Goal: Information Seeking & Learning: Learn about a topic

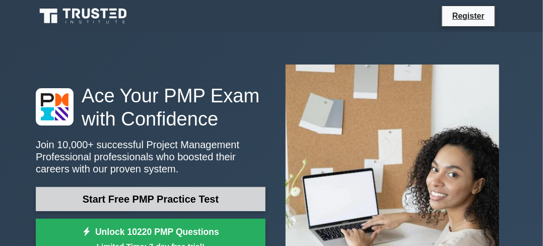
click at [200, 195] on link "Start Free PMP Practice Test" at bounding box center [151, 199] width 230 height 24
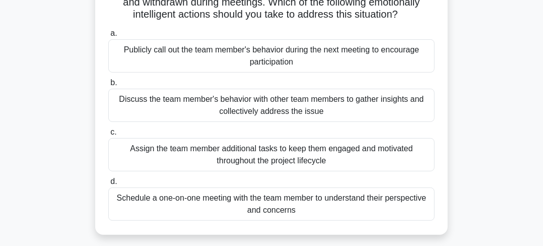
scroll to position [92, 0]
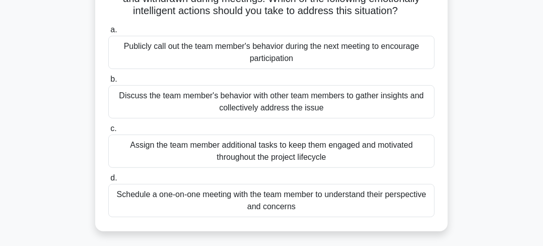
click at [330, 214] on div "Schedule a one-on-one meeting with the team member to understand their perspect…" at bounding box center [271, 200] width 327 height 33
click at [108, 181] on input "d. Schedule a one-on-one meeting with the team member to understand their persp…" at bounding box center [108, 178] width 0 height 7
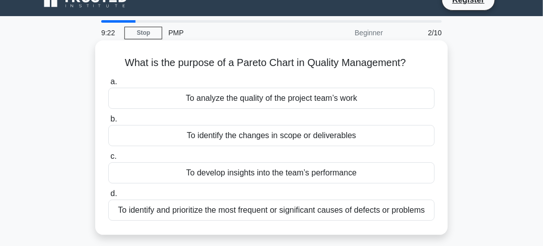
scroll to position [0, 0]
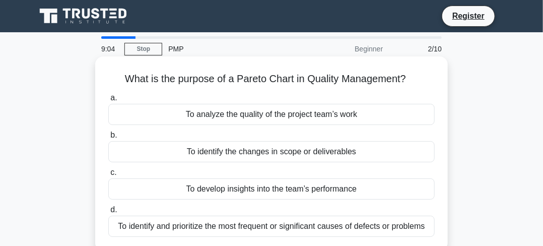
click at [260, 228] on div "To identify and prioritize the most frequent or significant causes of defects o…" at bounding box center [271, 226] width 327 height 21
click at [108, 213] on input "d. To identify and prioritize the most frequent or significant causes of defect…" at bounding box center [108, 210] width 0 height 7
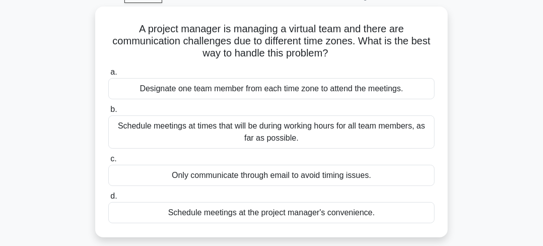
scroll to position [57, 0]
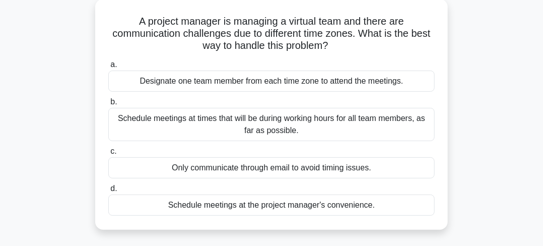
click at [293, 83] on div "Designate one team member from each time zone to attend the meetings." at bounding box center [271, 81] width 327 height 21
click at [108, 68] on input "a. Designate one team member from each time zone to attend the meetings." at bounding box center [108, 65] width 0 height 7
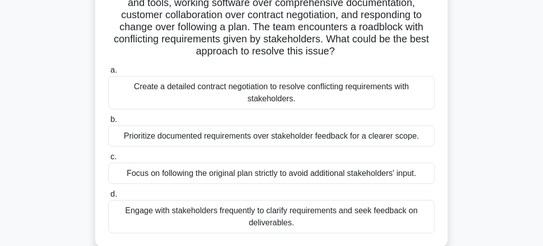
scroll to position [123, 0]
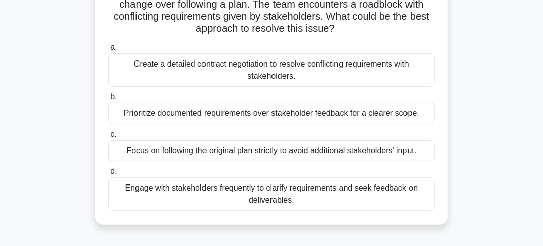
click at [364, 200] on div "Engage with stakeholders frequently to clarify requirements and seek feedback o…" at bounding box center [271, 193] width 327 height 33
click at [108, 175] on input "d. Engage with stakeholders frequently to clarify requirements and seek feedbac…" at bounding box center [108, 171] width 0 height 7
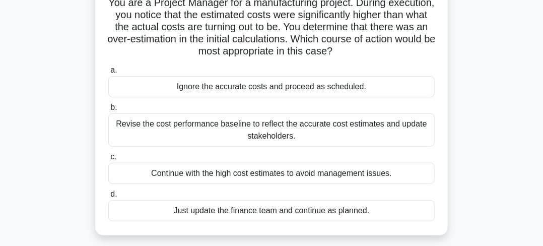
scroll to position [80, 0]
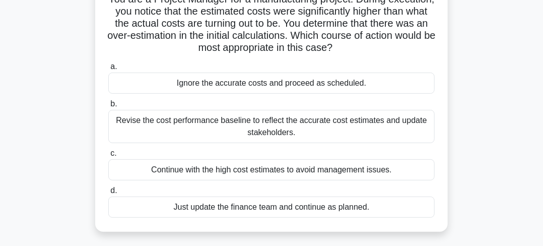
click at [213, 134] on div "Revise the cost performance baseline to reflect the accurate cost estimates and…" at bounding box center [271, 126] width 327 height 33
click at [108, 107] on input "b. Revise the cost performance baseline to reflect the accurate cost estimates …" at bounding box center [108, 104] width 0 height 7
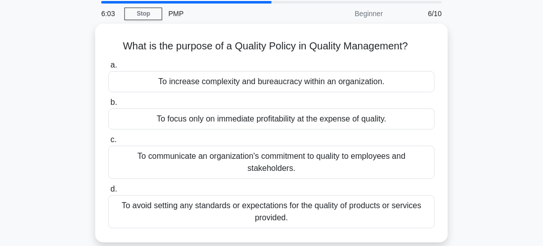
scroll to position [36, 0]
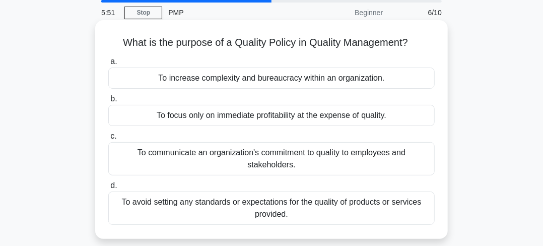
click at [353, 201] on div "To avoid setting any standards or expectations for the quality of products or s…" at bounding box center [271, 208] width 327 height 33
click at [108, 189] on input "d. To avoid setting any standards or expectations for the quality of products o…" at bounding box center [108, 186] width 0 height 7
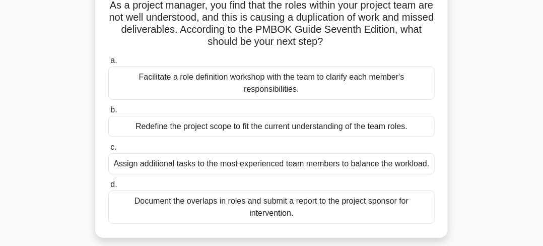
scroll to position [78, 0]
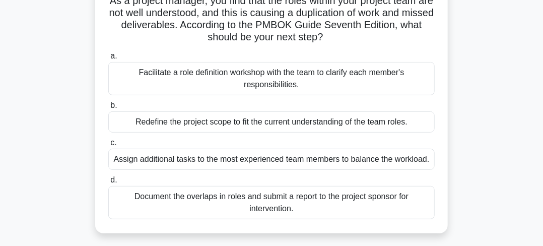
click at [328, 119] on div "Redefine the project scope to fit the current understanding of the team roles." at bounding box center [271, 121] width 327 height 21
click at [108, 109] on input "b. Redefine the project scope to fit the current understanding of the team role…" at bounding box center [108, 105] width 0 height 7
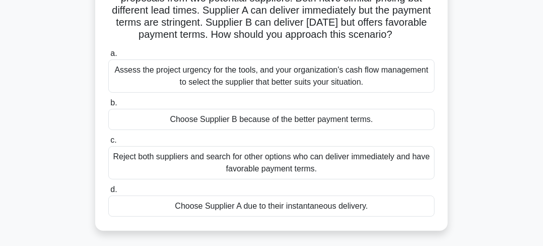
scroll to position [96, 0]
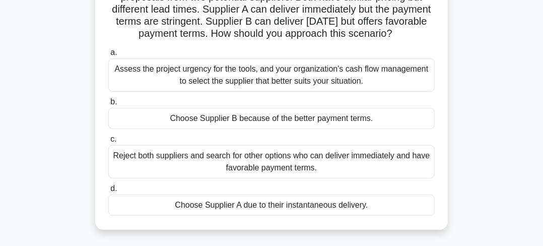
click at [530, 83] on main "3:52 Stop PMP Beginner 8/10 Your project requires specific precision tools, and…" at bounding box center [271, 192] width 543 height 512
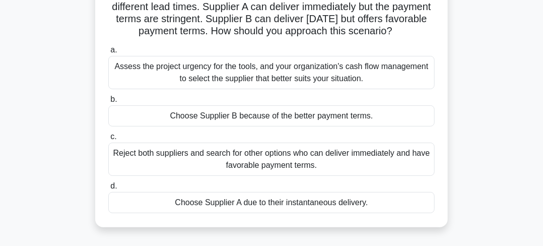
click at [367, 89] on div "Assess the project urgency for the tools, and your organization's cash flow man…" at bounding box center [271, 72] width 327 height 33
click at [108, 53] on input "a. Assess the project urgency for the tools, and your organization's cash flow …" at bounding box center [108, 50] width 0 height 7
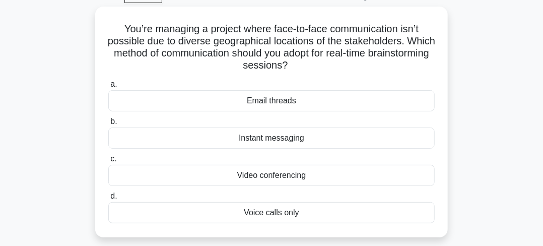
scroll to position [54, 0]
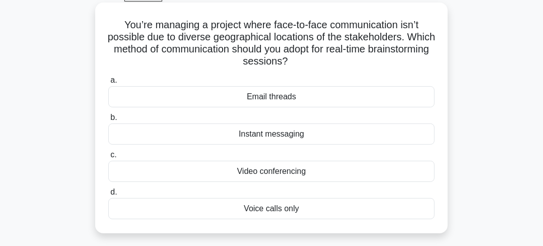
click at [304, 171] on div "Video conferencing" at bounding box center [271, 171] width 327 height 21
click at [108, 158] on input "c. Video conferencing" at bounding box center [108, 155] width 0 height 7
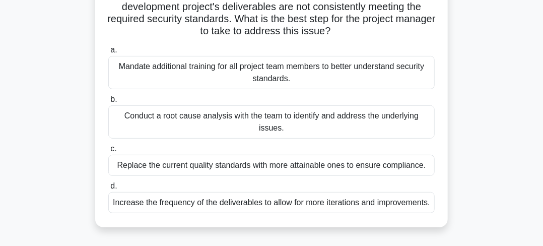
scroll to position [88, 0]
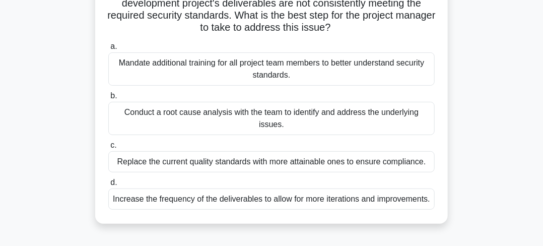
click at [347, 123] on div "Conduct a root cause analysis with the team to identify and address the underly…" at bounding box center [271, 118] width 327 height 33
click at [108, 99] on input "b. Conduct a root cause analysis with the team to identify and address the unde…" at bounding box center [108, 96] width 0 height 7
